Goal: Task Accomplishment & Management: Use online tool/utility

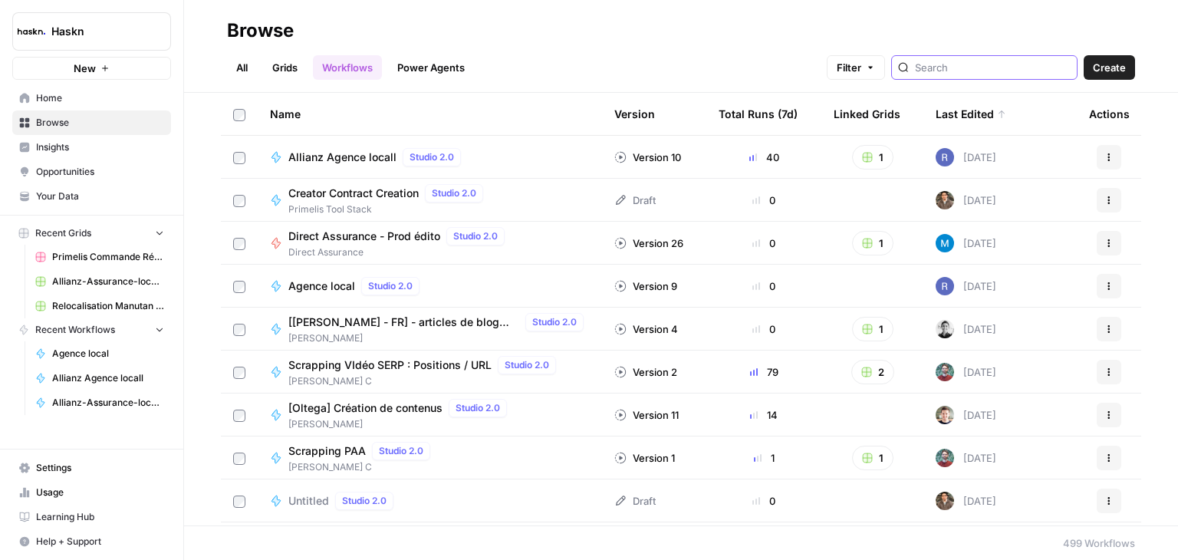
click at [1000, 68] on input "search" at bounding box center [993, 67] width 156 height 15
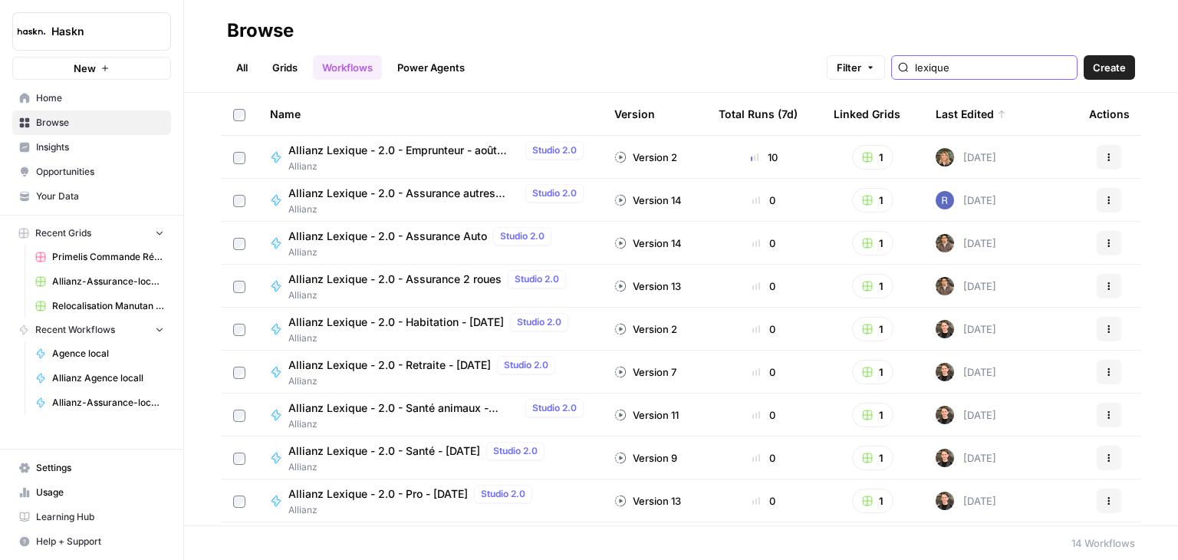
type input "lexique"
click at [451, 153] on span "Allianz Lexique - 2.0 - Emprunteur - août 2025" at bounding box center [403, 150] width 231 height 15
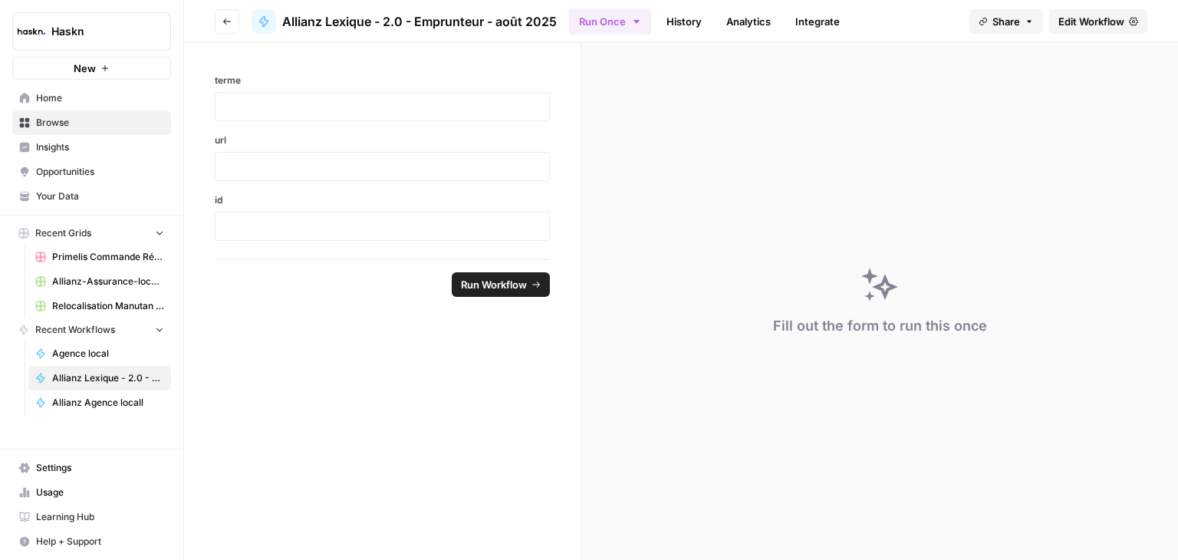
click at [1088, 16] on span "Edit Workflow" at bounding box center [1092, 21] width 66 height 15
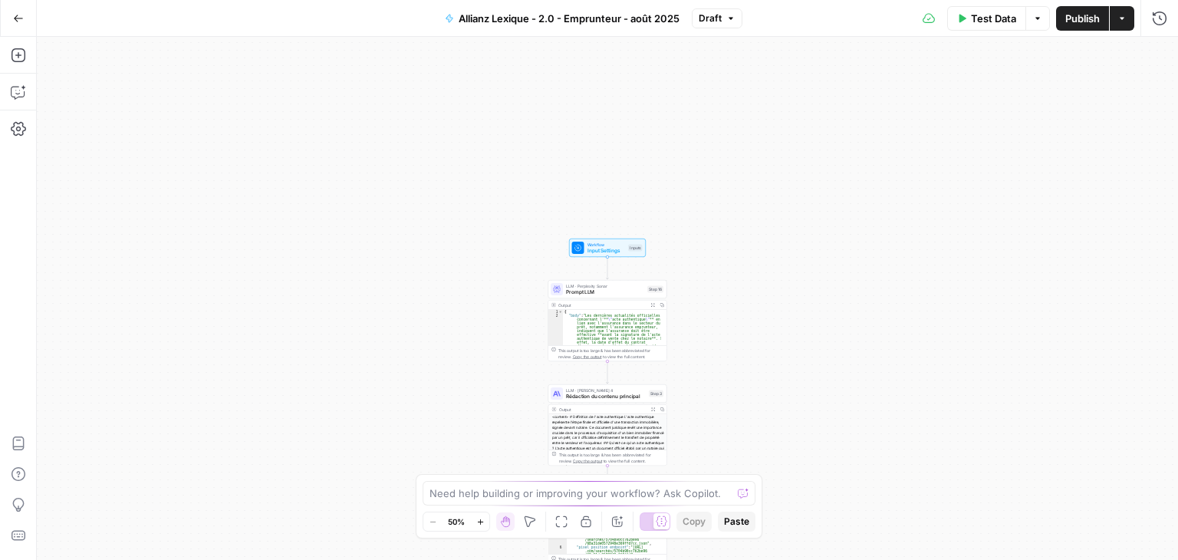
click at [813, 204] on div "Workflow Input Settings Inputs LLM · Perplexity Sonar Prompt LLM Step 16 Output…" at bounding box center [607, 298] width 1141 height 523
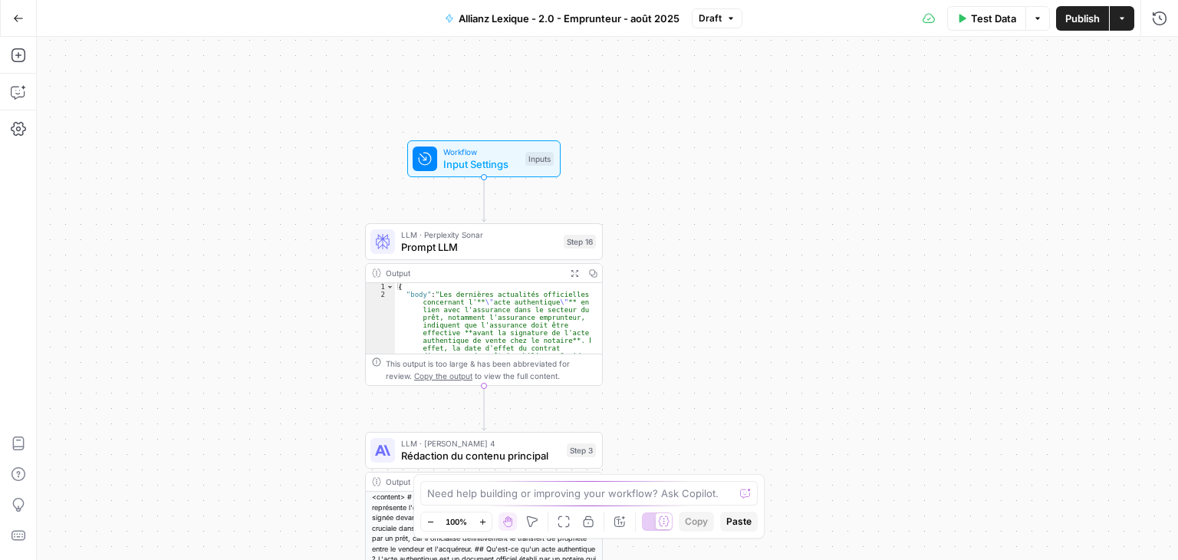
drag, startPoint x: 651, startPoint y: 219, endPoint x: 753, endPoint y: 61, distance: 187.4
click at [740, 64] on div "Workflow Input Settings Inputs LLM · Perplexity Sonar Prompt LLM Step 16 Output…" at bounding box center [607, 298] width 1141 height 523
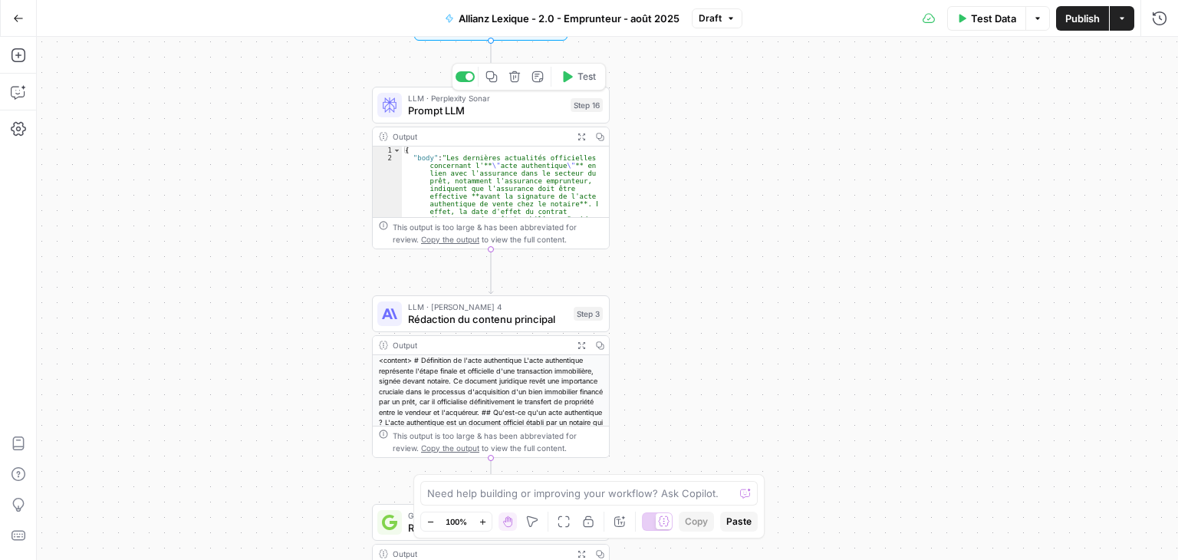
click at [450, 114] on span "Prompt LLM" at bounding box center [486, 110] width 156 height 15
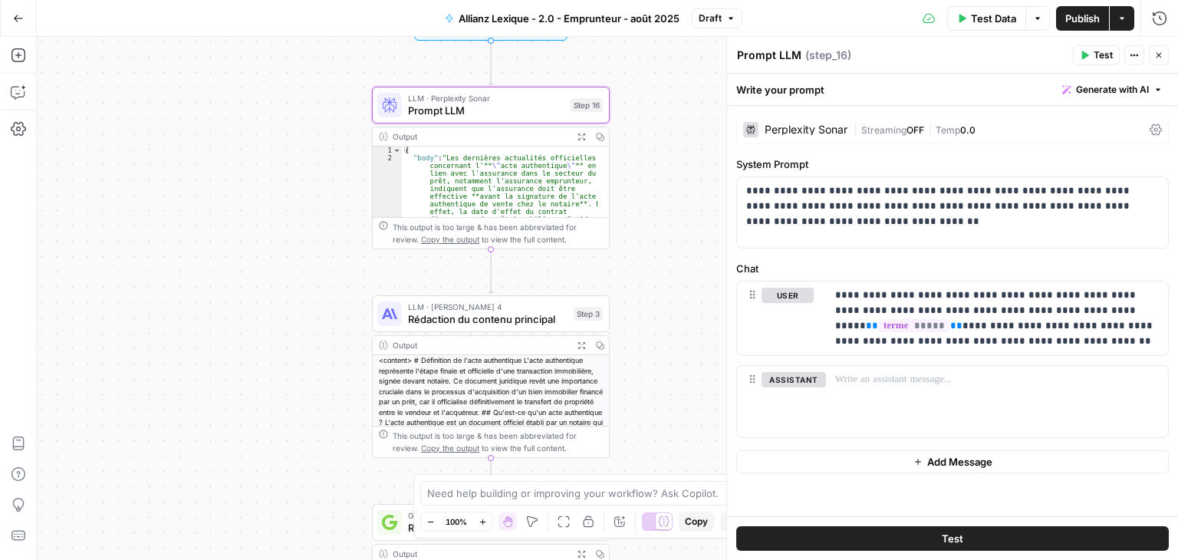
click at [1166, 55] on button "Close" at bounding box center [1159, 55] width 20 height 20
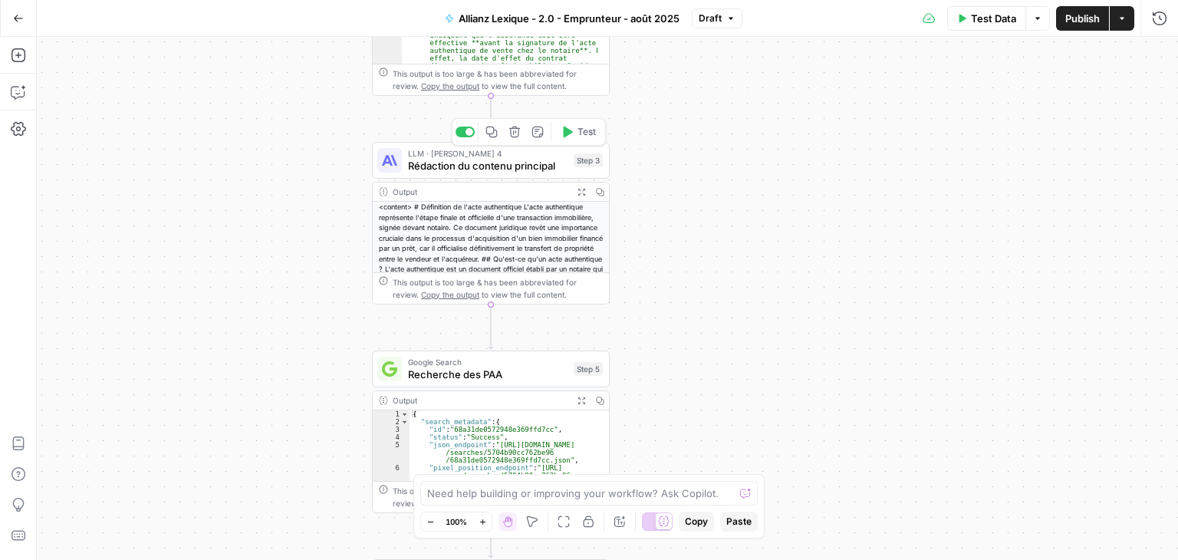
click at [417, 161] on span "Rédaction du contenu principal" at bounding box center [488, 165] width 160 height 15
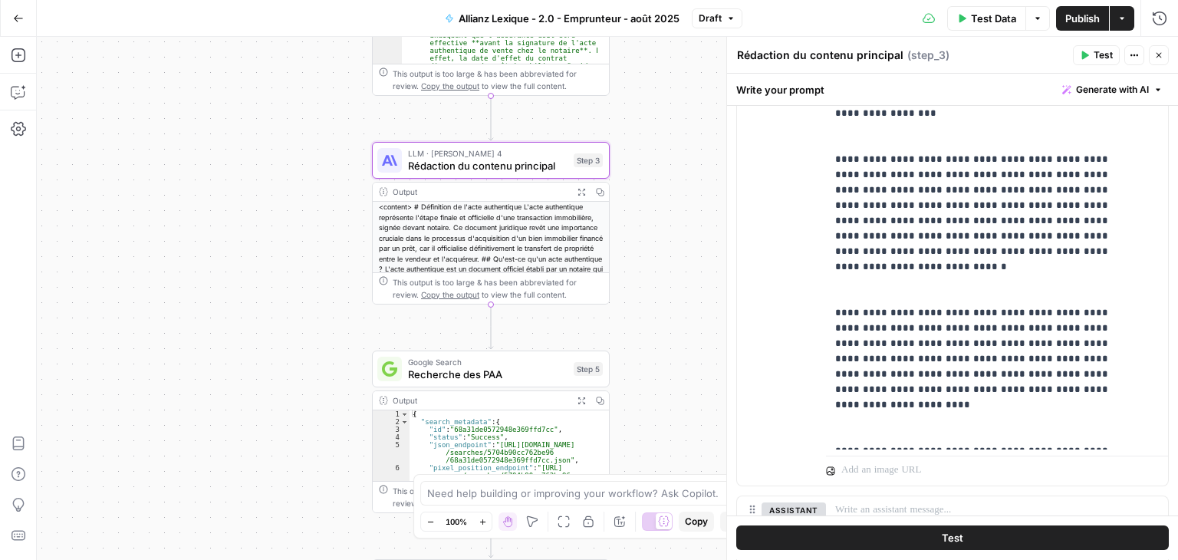
scroll to position [614, 0]
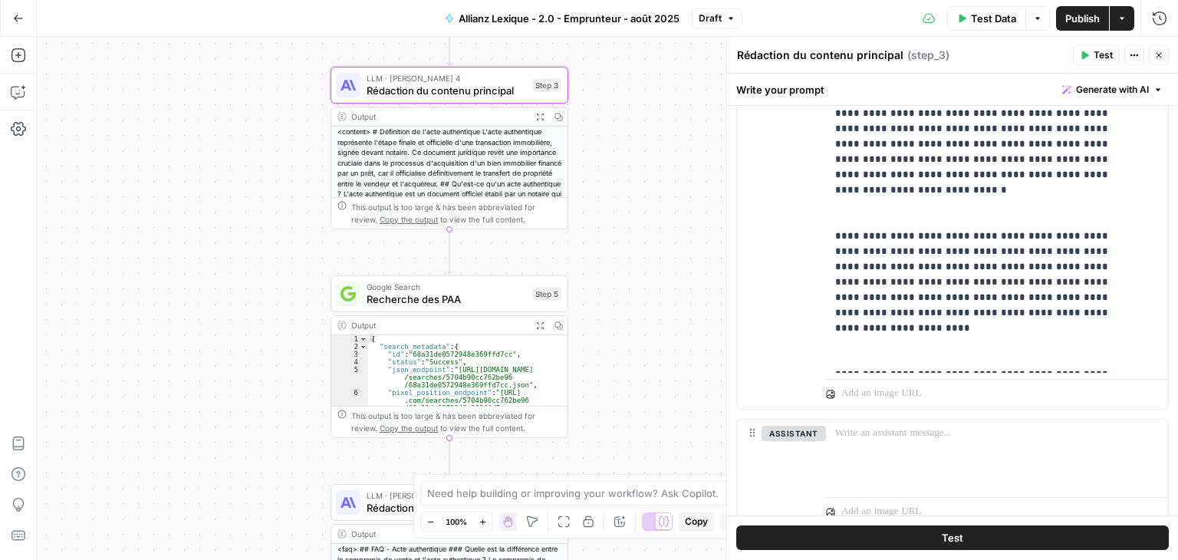
drag, startPoint x: 673, startPoint y: 285, endPoint x: 636, endPoint y: 214, distance: 80.0
click at [628, 202] on div "Workflow Input Settings Inputs LLM · Perplexity Sonar Prompt LLM Step 16 Output…" at bounding box center [607, 298] width 1141 height 523
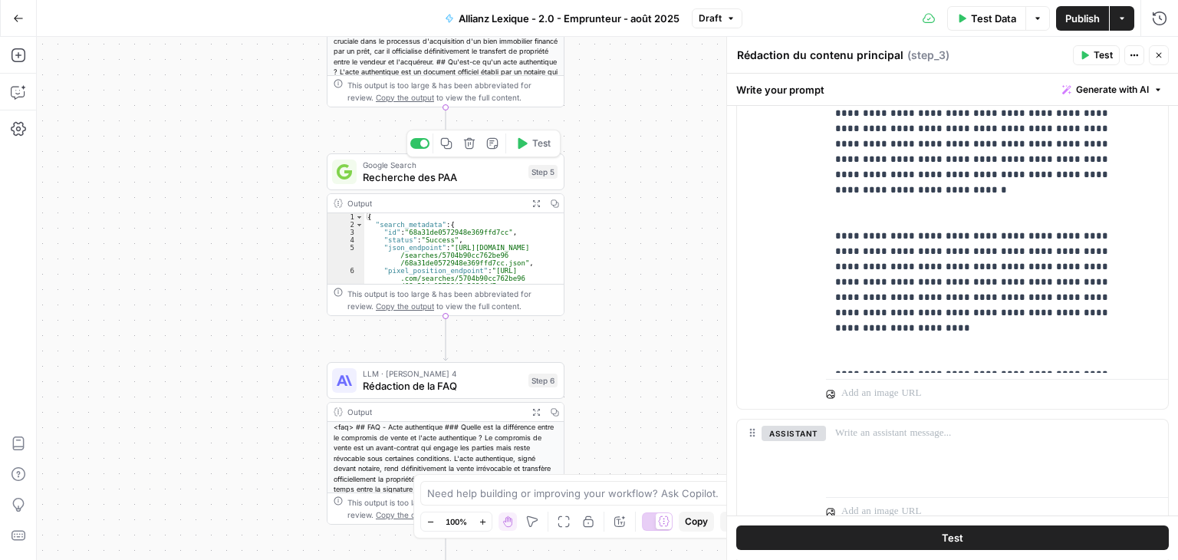
click at [431, 173] on span "Recherche des PAA" at bounding box center [443, 177] width 160 height 15
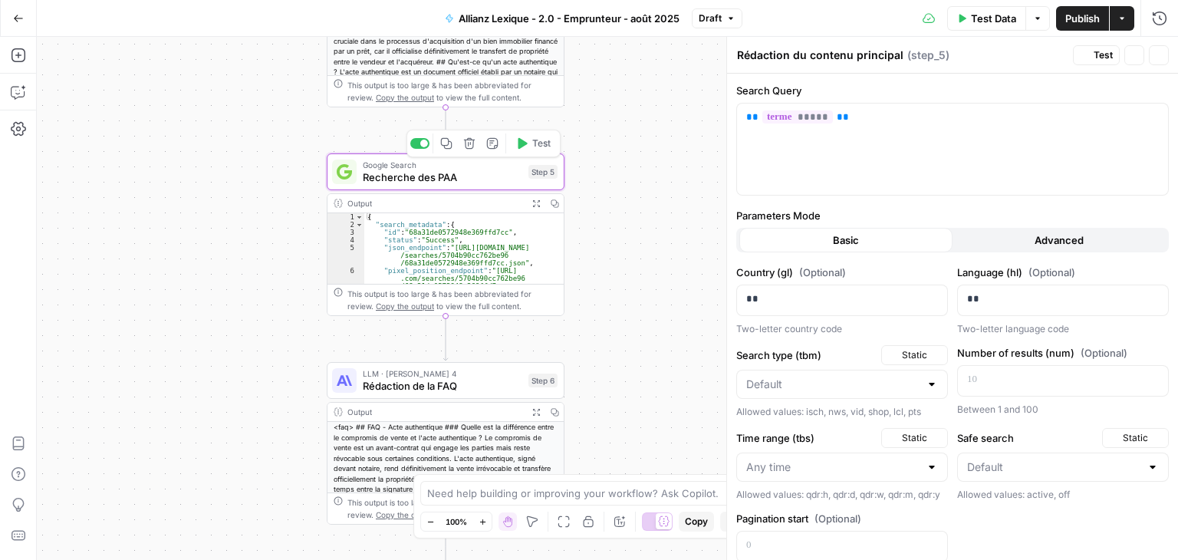
type textarea "Recherche des PAA"
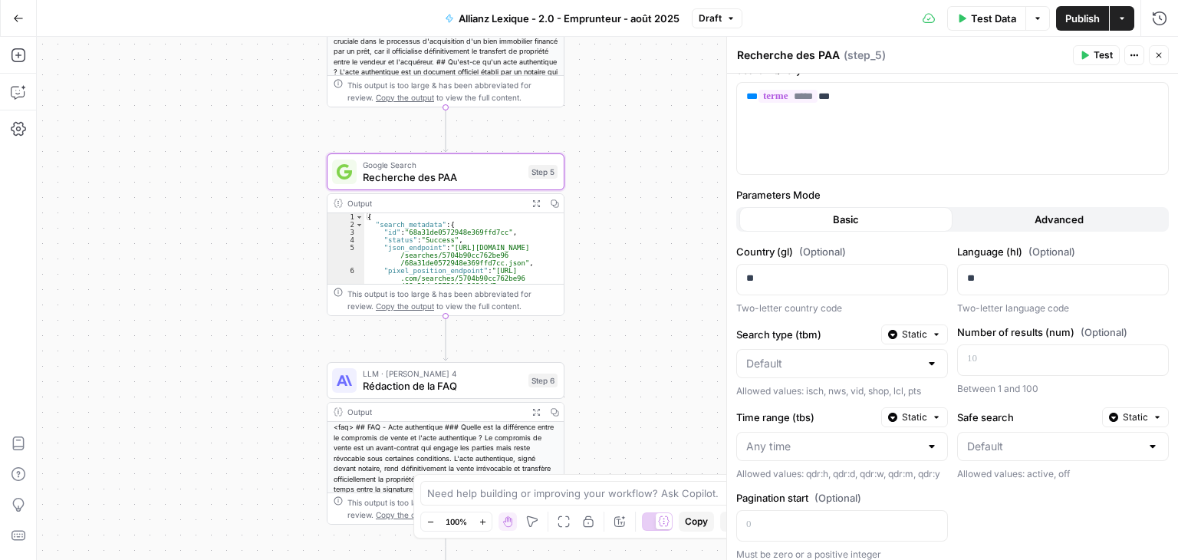
scroll to position [0, 0]
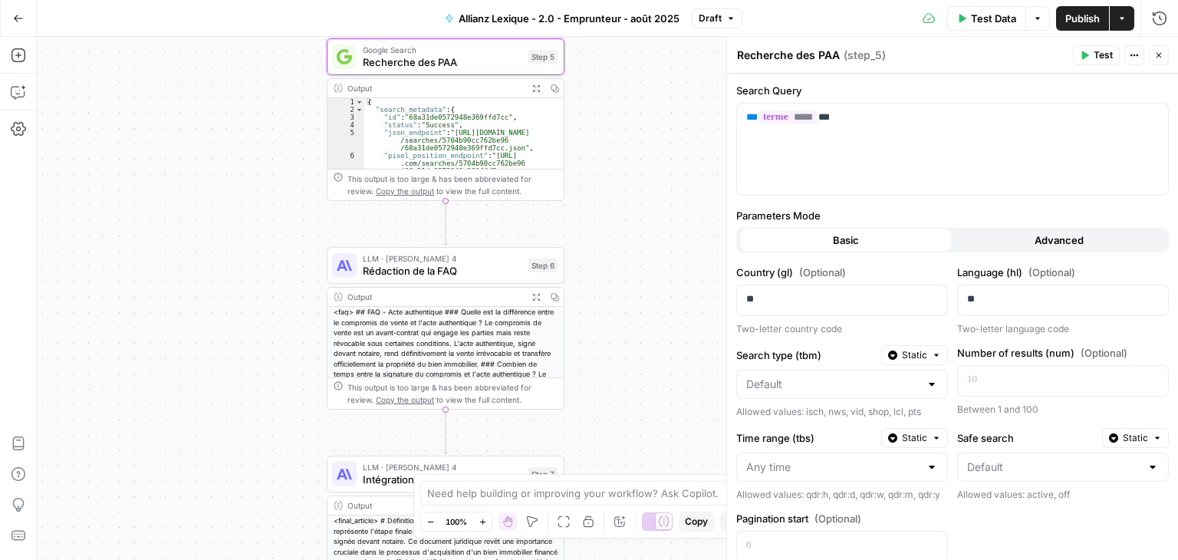
drag, startPoint x: 444, startPoint y: 272, endPoint x: 695, endPoint y: 218, distance: 256.7
click at [444, 272] on span "Rédaction de la FAQ" at bounding box center [443, 270] width 160 height 15
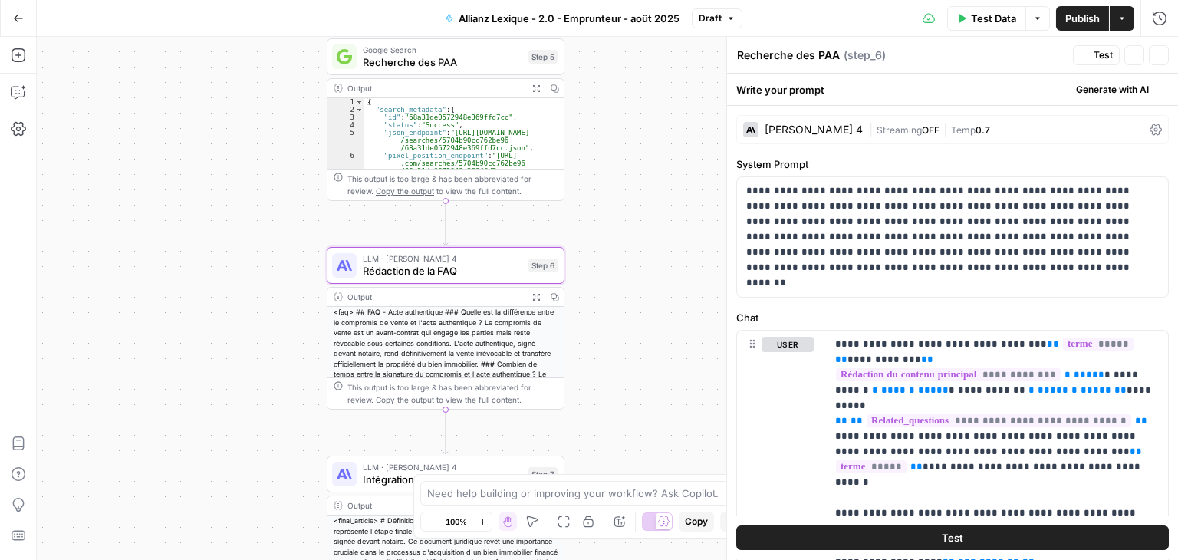
type textarea "Rédaction de la FAQ"
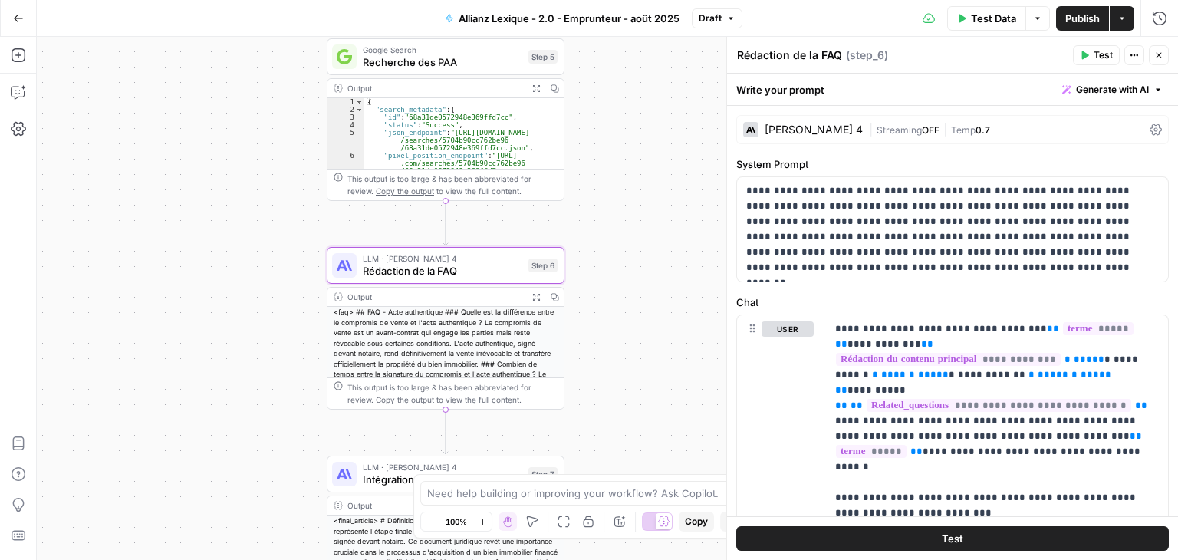
click at [390, 61] on span "Recherche des PAA" at bounding box center [443, 61] width 160 height 15
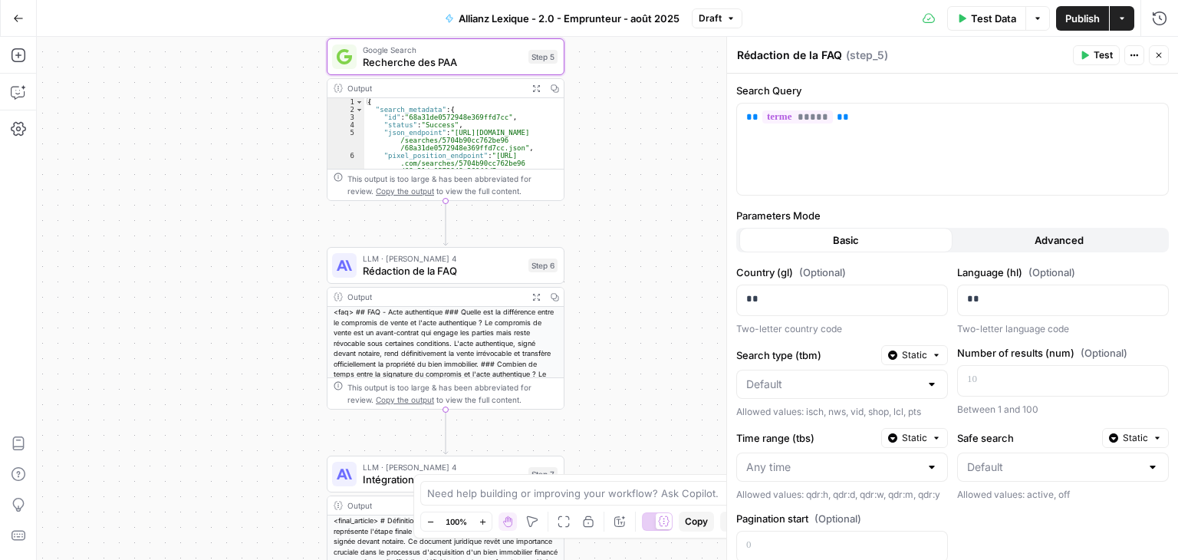
type textarea "Recherche des PAA"
click at [1086, 56] on icon "button" at bounding box center [1085, 55] width 7 height 8
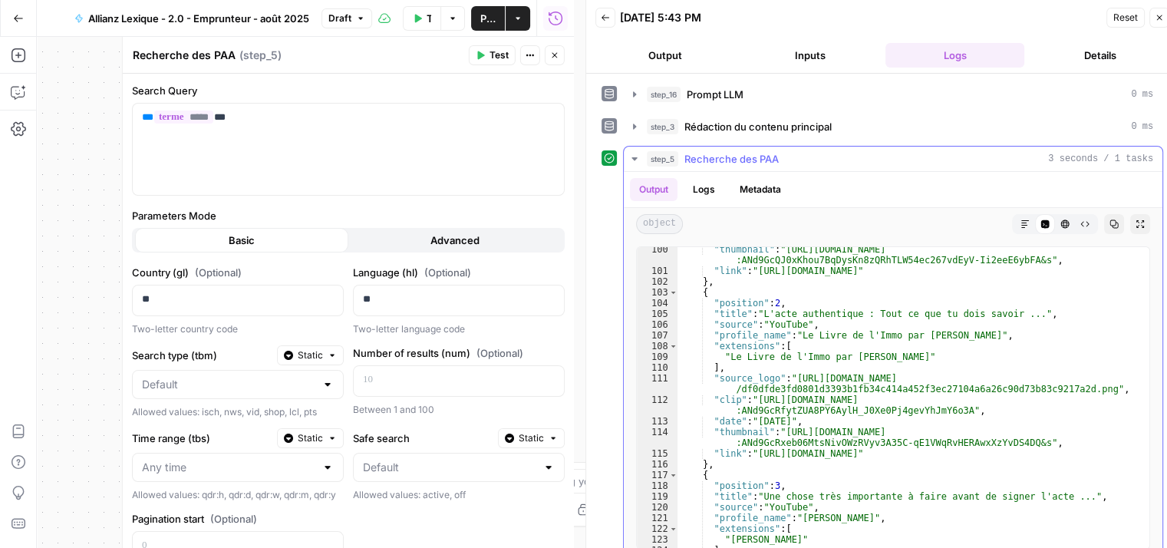
scroll to position [1519, 0]
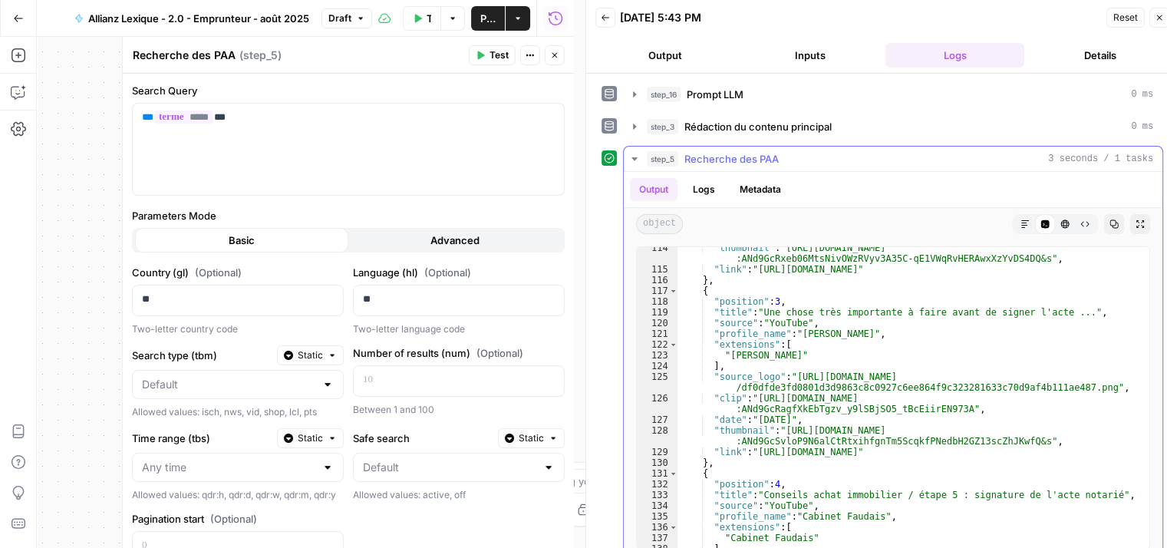
click at [1020, 222] on icon "button" at bounding box center [1024, 223] width 9 height 9
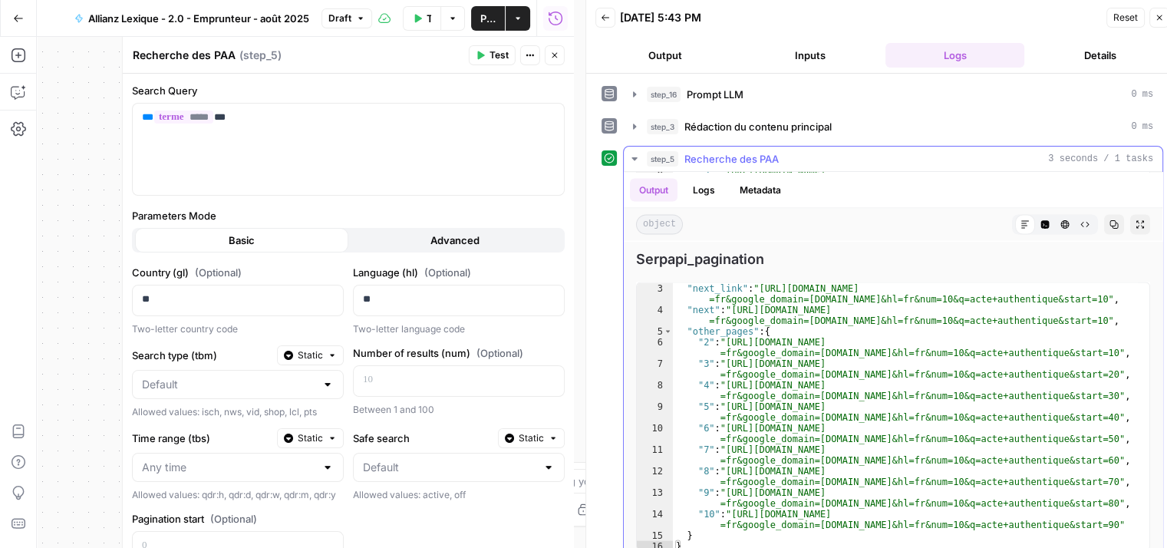
scroll to position [2, 0]
click at [558, 56] on icon "button" at bounding box center [554, 55] width 9 height 9
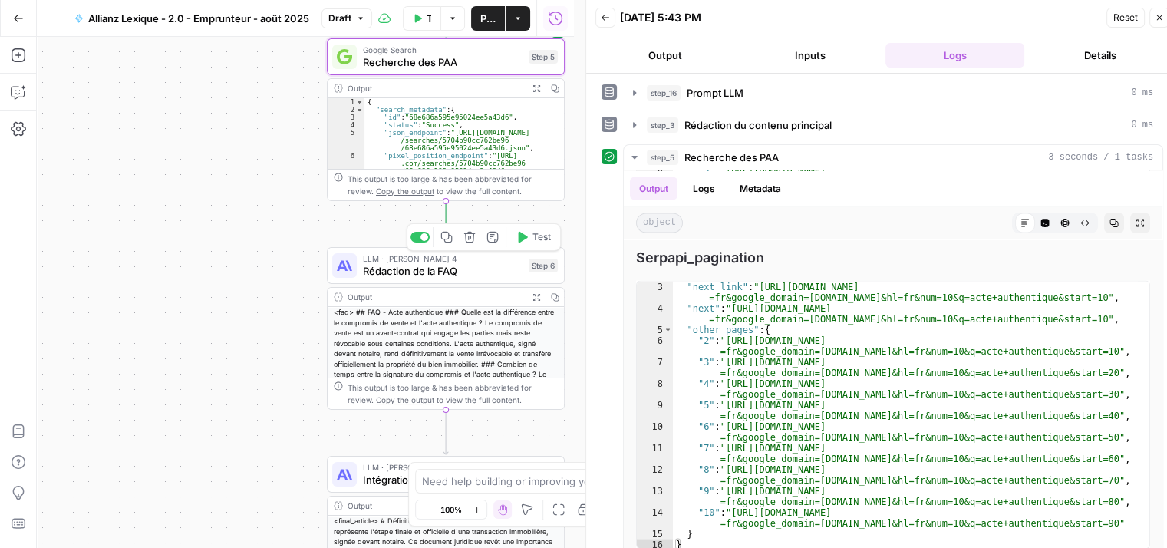
click at [374, 274] on span "Rédaction de la FAQ" at bounding box center [443, 270] width 160 height 15
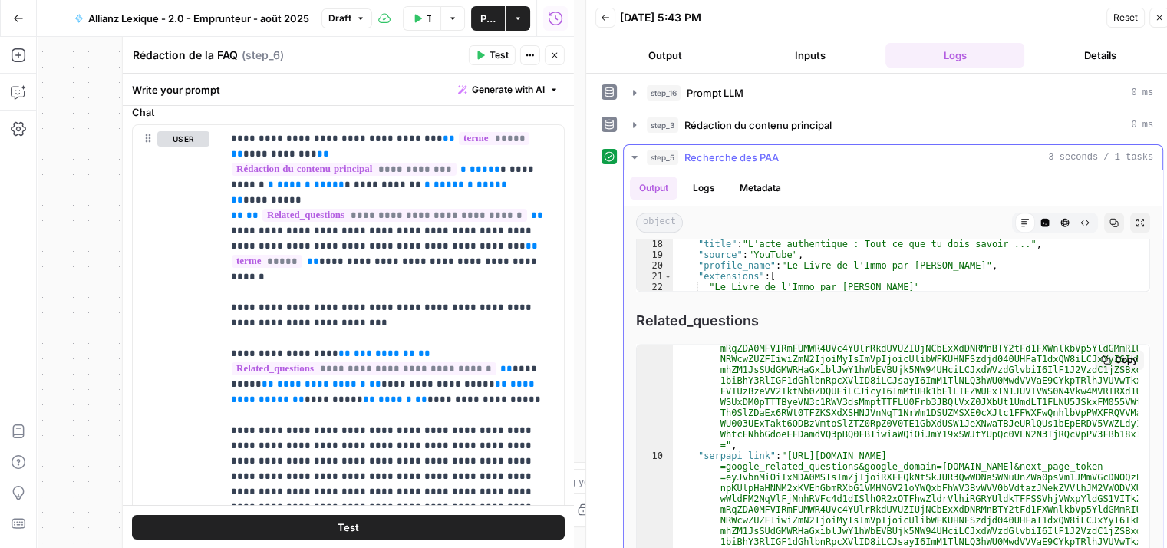
scroll to position [230, 0]
